Goal: Task Accomplishment & Management: Manage account settings

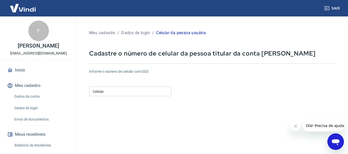
click at [123, 93] on input "Celular" at bounding box center [130, 92] width 82 height 10
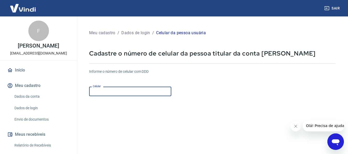
type input "(11) 97044-2654"
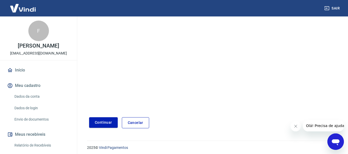
scroll to position [90, 0]
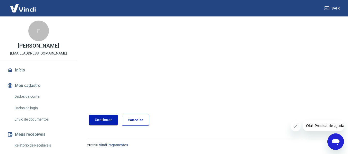
click at [96, 121] on button "Continuar" at bounding box center [103, 120] width 29 height 11
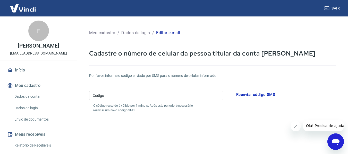
click at [109, 94] on input "Código" at bounding box center [156, 96] width 134 height 10
click at [250, 95] on button "Reenviar código SMS" at bounding box center [255, 94] width 45 height 11
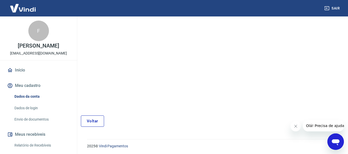
scroll to position [64, 0]
click at [91, 120] on link "Voltar" at bounding box center [92, 120] width 23 height 11
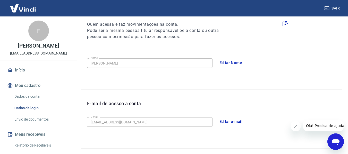
scroll to position [158, 0]
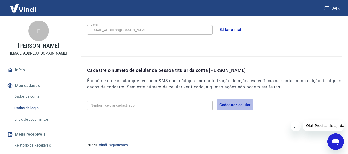
click at [231, 104] on button "Cadastrar celular" at bounding box center [235, 105] width 37 height 11
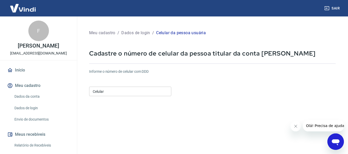
click at [158, 91] on input "Celular" at bounding box center [130, 92] width 82 height 10
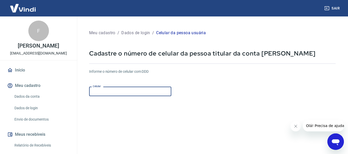
type input "(11) 98919-4621"
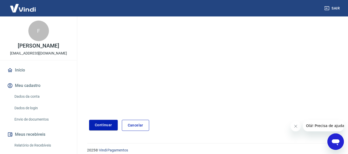
scroll to position [90, 0]
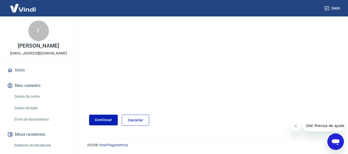
click at [101, 118] on button "Continuar" at bounding box center [103, 120] width 29 height 11
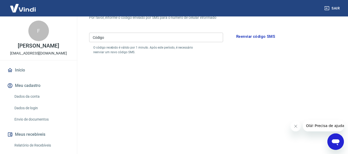
scroll to position [12, 0]
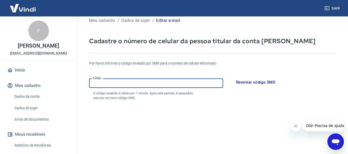
click at [104, 83] on input "Código" at bounding box center [156, 84] width 134 height 10
click at [27, 87] on button "Meu cadastro" at bounding box center [38, 85] width 65 height 11
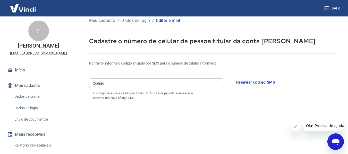
click at [20, 89] on button "Meu cadastro" at bounding box center [38, 85] width 65 height 11
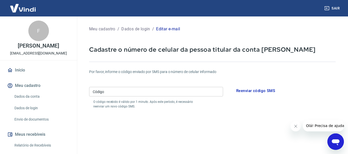
scroll to position [0, 0]
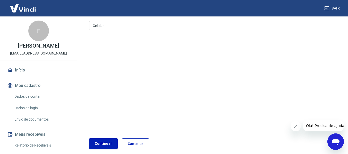
scroll to position [90, 0]
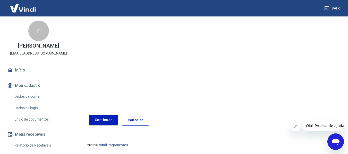
click at [28, 82] on button "Meu cadastro" at bounding box center [38, 85] width 65 height 11
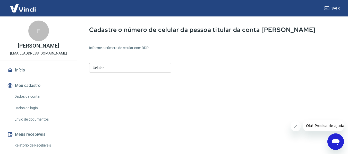
scroll to position [52, 0]
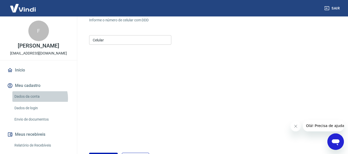
click at [37, 98] on link "Dados da conta" at bounding box center [41, 96] width 58 height 11
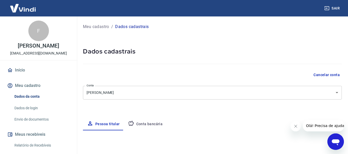
select select "SP"
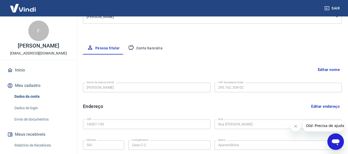
scroll to position [77, 0]
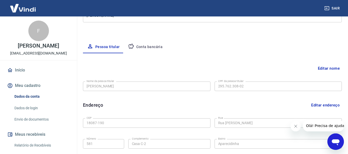
click at [141, 47] on button "Conta bancária" at bounding box center [145, 47] width 43 height 12
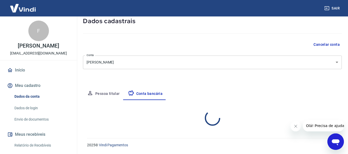
select select "1"
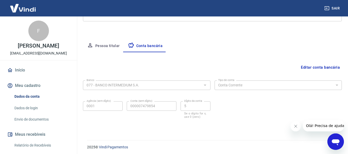
scroll to position [80, 0]
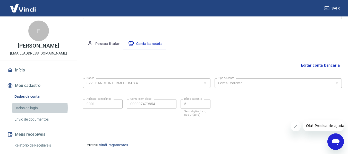
click at [29, 108] on link "Dados de login" at bounding box center [41, 108] width 58 height 11
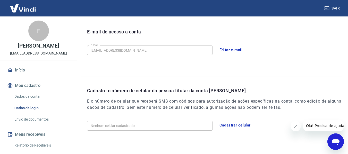
scroll to position [132, 0]
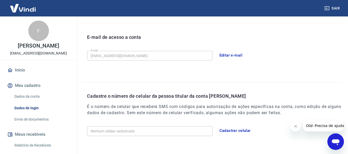
click at [24, 120] on link "Envio de documentos" at bounding box center [41, 119] width 58 height 11
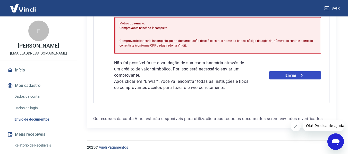
scroll to position [150, 0]
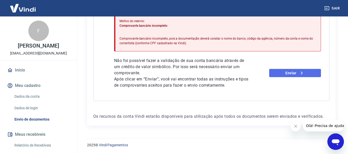
click at [296, 70] on link "Enviar" at bounding box center [295, 73] width 52 height 8
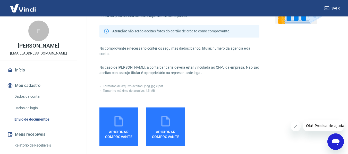
scroll to position [77, 0]
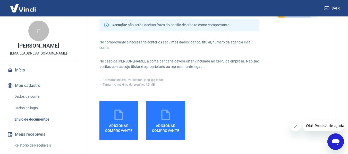
click at [123, 116] on icon at bounding box center [118, 115] width 8 height 11
click at [0, 0] on input "Adicionar comprovante" at bounding box center [0, 0] width 0 height 0
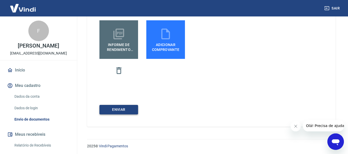
scroll to position [159, 0]
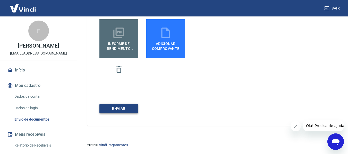
click at [105, 110] on button "ENVIAR" at bounding box center [118, 109] width 39 height 10
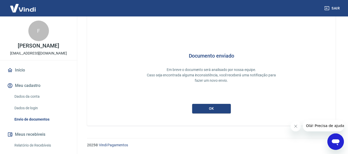
scroll to position [24, 0]
click at [210, 109] on button "ok" at bounding box center [211, 109] width 39 height 10
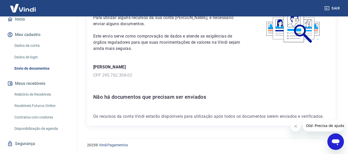
scroll to position [52, 0]
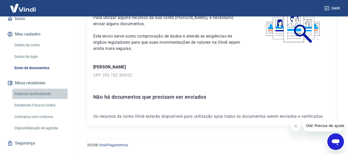
click at [26, 93] on link "Relatório de Recebíveis" at bounding box center [41, 94] width 58 height 11
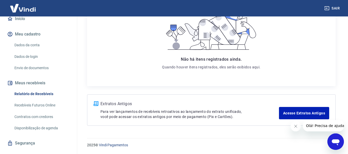
scroll to position [101, 0]
click at [43, 106] on link "Recebíveis Futuros Online" at bounding box center [41, 105] width 58 height 11
